Goal: Transaction & Acquisition: Purchase product/service

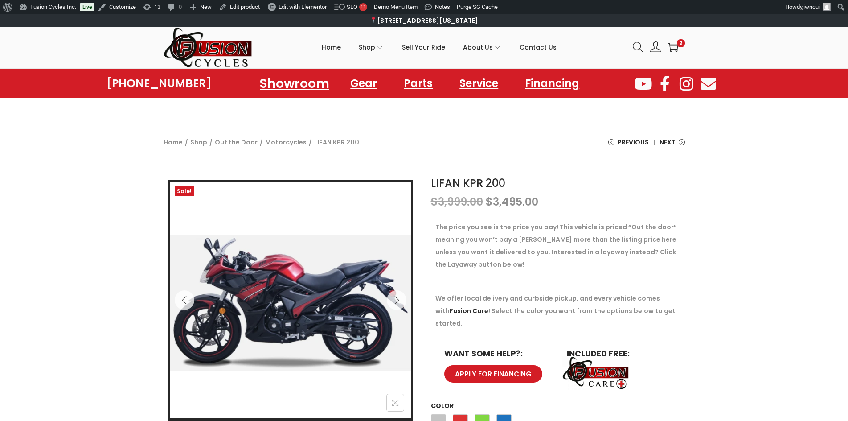
click at [284, 78] on link "Showroom" at bounding box center [294, 83] width 91 height 24
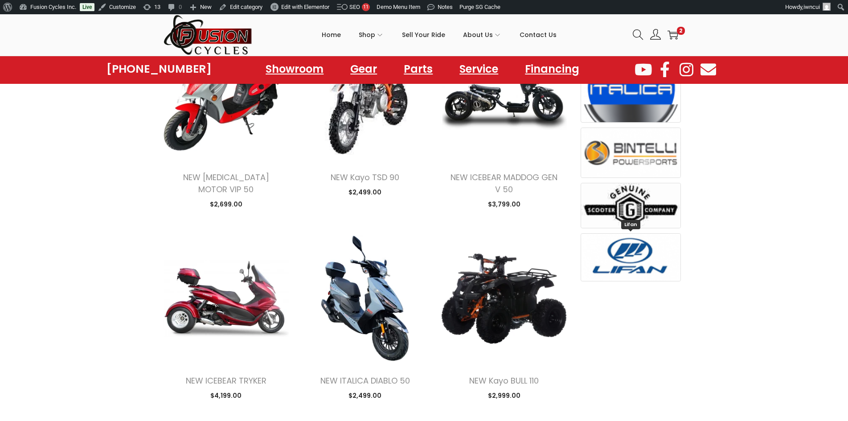
scroll to position [535, 0]
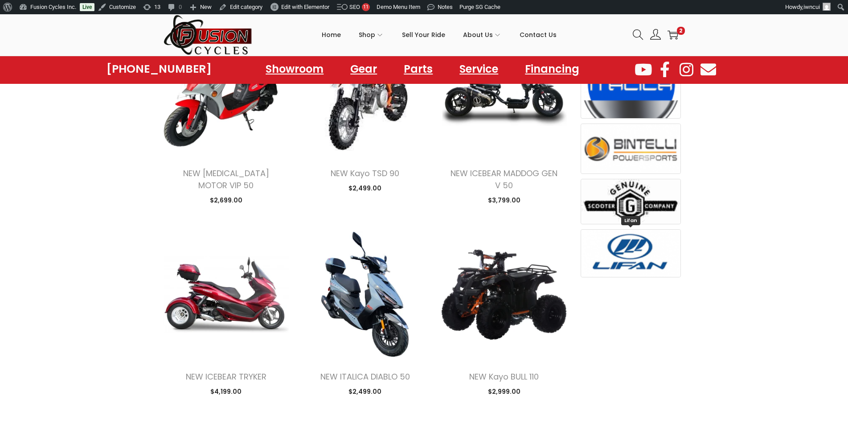
click at [646, 258] on img at bounding box center [631, 252] width 100 height 47
